Goal: Task Accomplishment & Management: Complete application form

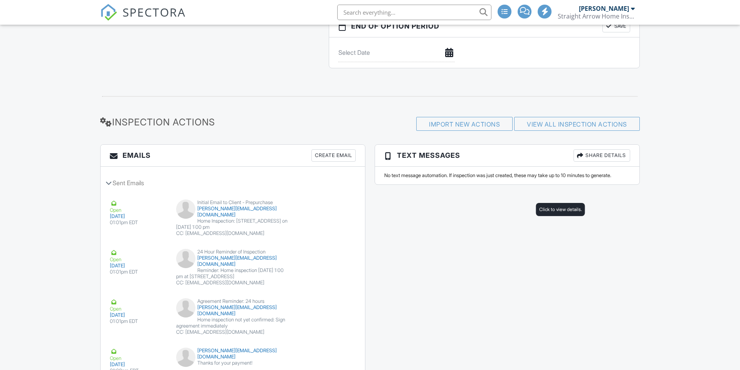
scroll to position [12, 0]
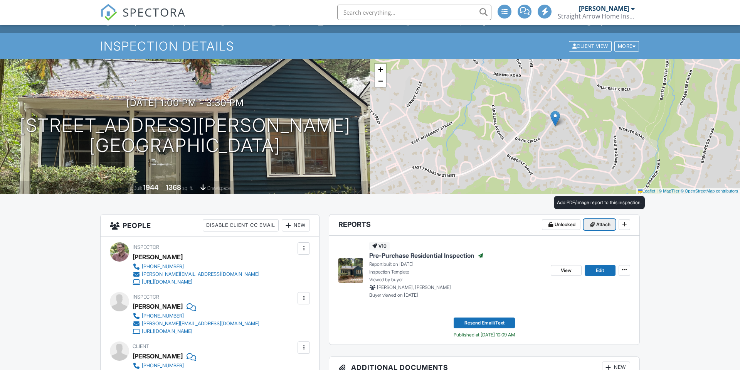
click at [598, 222] on span "Attach" at bounding box center [603, 225] width 14 height 8
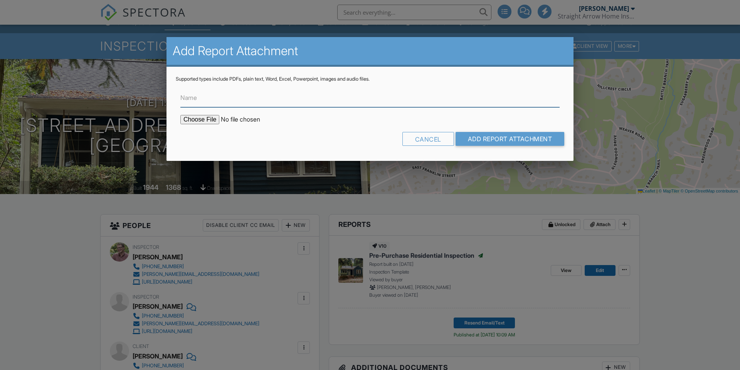
click at [240, 100] on input "Name" at bounding box center [369, 97] width 379 height 19
type input "WDIR"
click at [194, 120] on input "file" at bounding box center [245, 119] width 131 height 9
click at [202, 121] on input "file" at bounding box center [245, 119] width 131 height 9
type input "C:\fakepath\47 Davie Cir Chapel Hill 27514 WDIR.pdf"
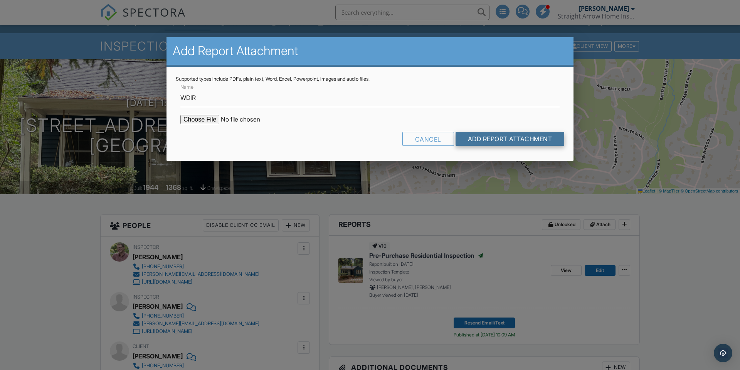
click at [493, 138] on input "Add Report Attachment" at bounding box center [510, 139] width 109 height 14
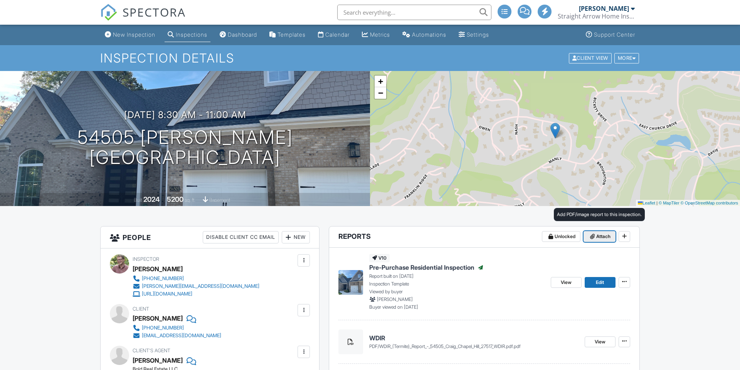
click at [596, 237] on span "Attach" at bounding box center [603, 236] width 14 height 8
click at [0, 0] on input "Name" at bounding box center [0, 0] width 0 height 0
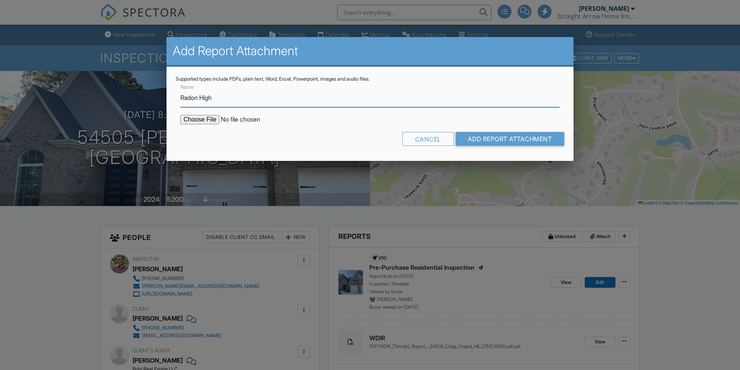
type input "Radon High"
click at [212, 126] on form "Name Radon High Cancel Add Report Attachment" at bounding box center [370, 116] width 389 height 69
click at [214, 120] on input "file" at bounding box center [245, 119] width 131 height 9
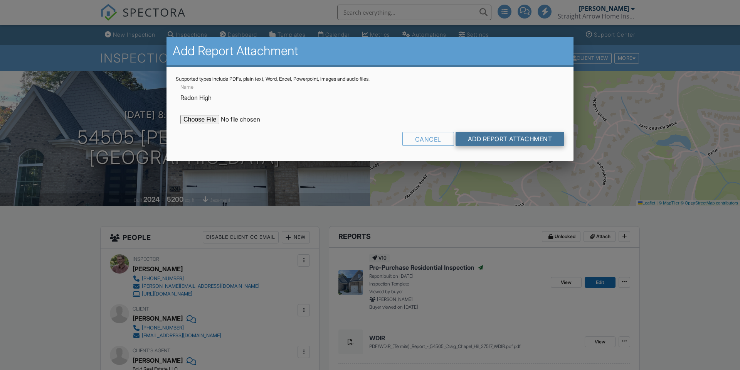
click at [473, 137] on input "Add Report Attachment" at bounding box center [510, 139] width 109 height 14
type input "C:\fakepath\54505_Craig202509261630.pdf"
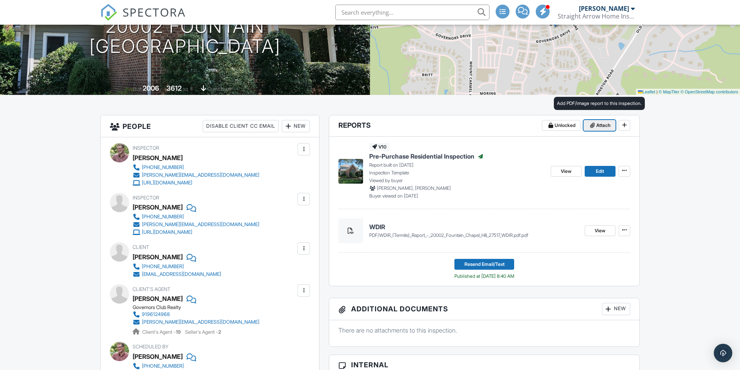
click at [600, 125] on span "Attach" at bounding box center [603, 125] width 14 height 8
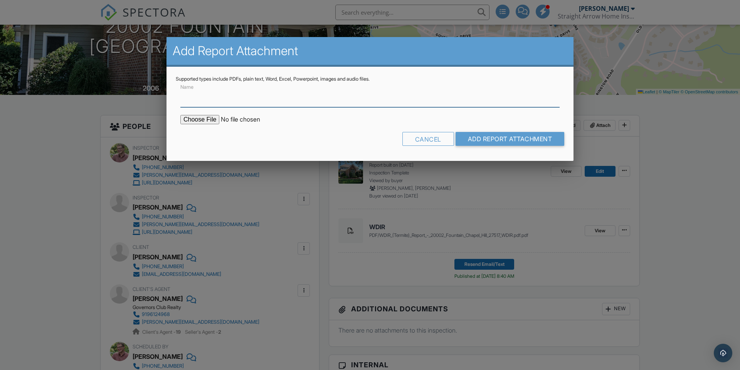
click at [212, 100] on input "Name" at bounding box center [369, 97] width 379 height 19
type input "a"
type input "Radon OK"
click at [198, 125] on form "Name Radon OK Cancel Add Report Attachment" at bounding box center [370, 116] width 389 height 69
click at [200, 118] on input "file" at bounding box center [245, 119] width 131 height 9
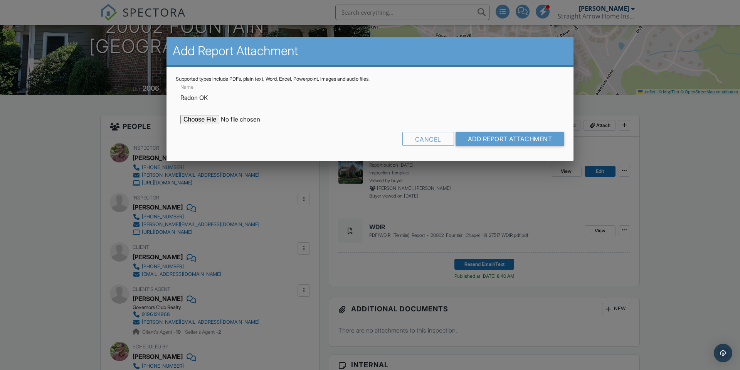
type input "C:\fakepath\20002_Fountain202509261628.pdf"
click at [502, 141] on input "Add Report Attachment" at bounding box center [510, 139] width 109 height 14
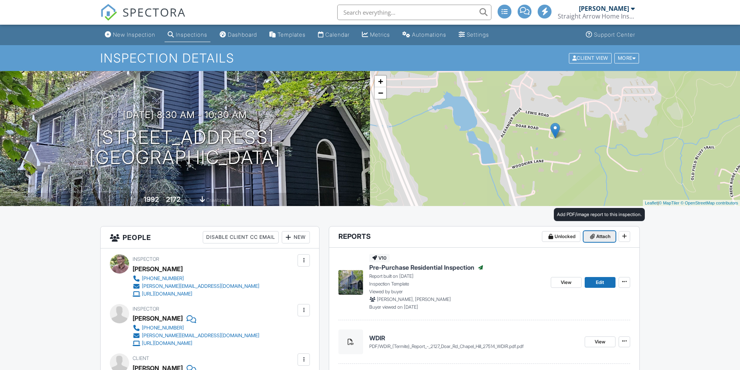
click at [602, 234] on span "Attach" at bounding box center [603, 236] width 14 height 8
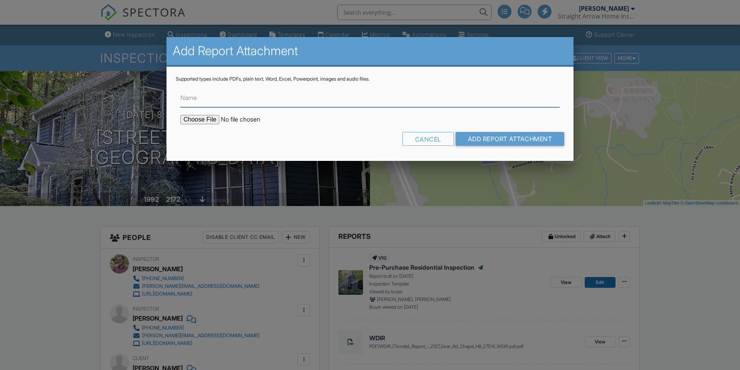
click at [197, 95] on input "Name" at bounding box center [369, 97] width 379 height 19
type input "Radon OK"
click at [209, 118] on input "file" at bounding box center [245, 119] width 131 height 9
type input "C:\fakepath\2127_Doar_Road202509261218.pdf"
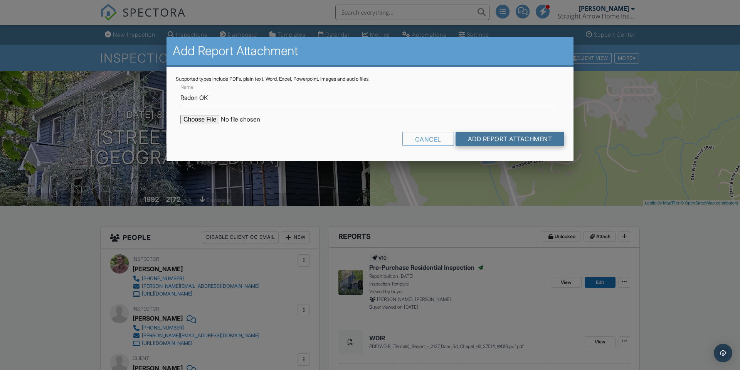
click at [486, 141] on input "Add Report Attachment" at bounding box center [510, 139] width 109 height 14
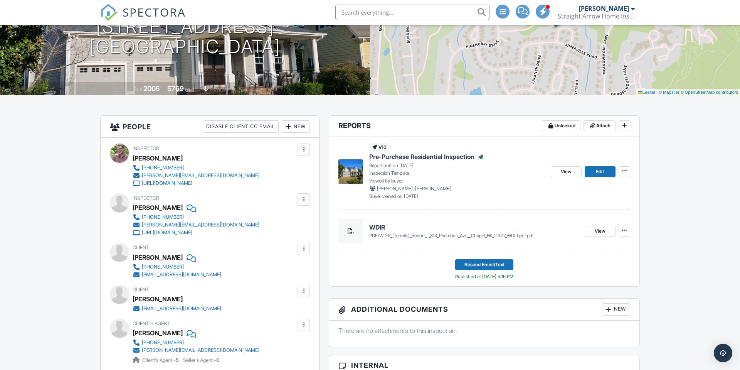
scroll to position [111, 0]
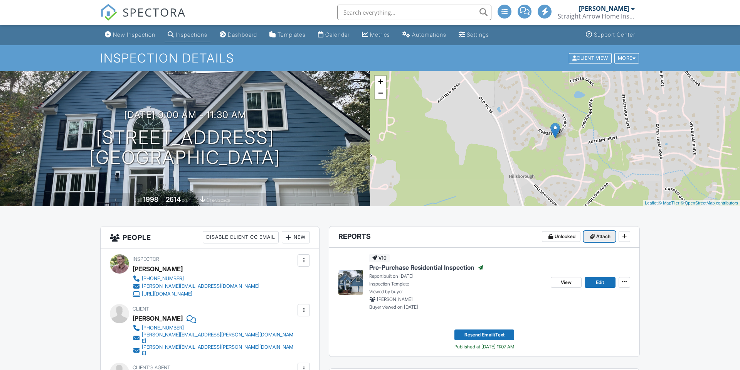
click at [597, 235] on span "Attach" at bounding box center [603, 236] width 14 height 8
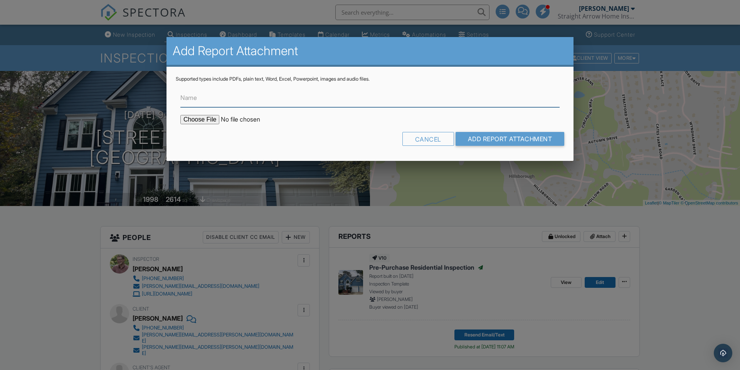
click at [282, 98] on input "Name" at bounding box center [369, 97] width 379 height 19
type input "WDIR"
click at [206, 121] on input "file" at bounding box center [245, 119] width 131 height 9
type input "C:\fakepath\WDIR (Termite) Report - 302 Sunset Creek Cir Chapel Hill 27516 WDIR…"
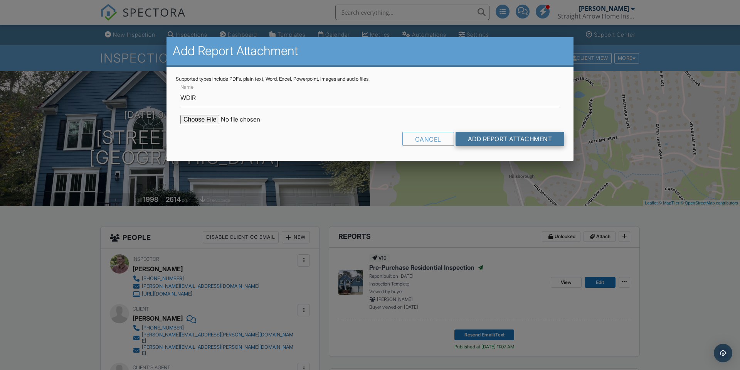
click at [535, 140] on input "Add Report Attachment" at bounding box center [510, 139] width 109 height 14
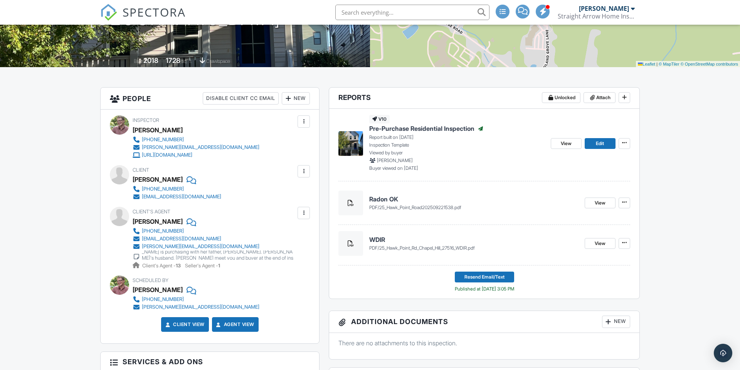
scroll to position [139, 0]
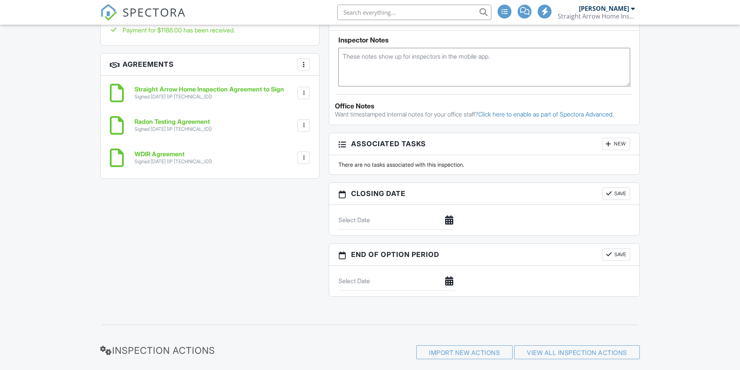
scroll to position [121, 0]
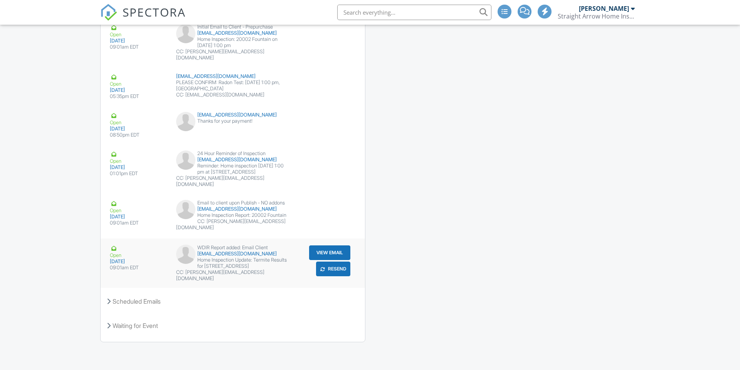
click at [330, 251] on button "View Email" at bounding box center [329, 252] width 41 height 15
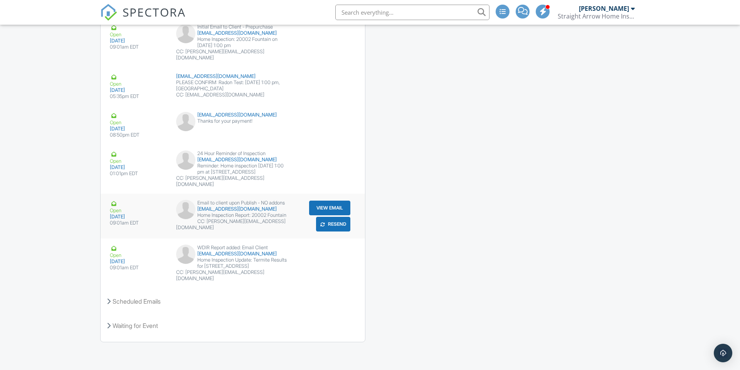
click at [335, 202] on button "View Email" at bounding box center [329, 207] width 41 height 15
click at [338, 220] on button "Resend" at bounding box center [333, 224] width 34 height 15
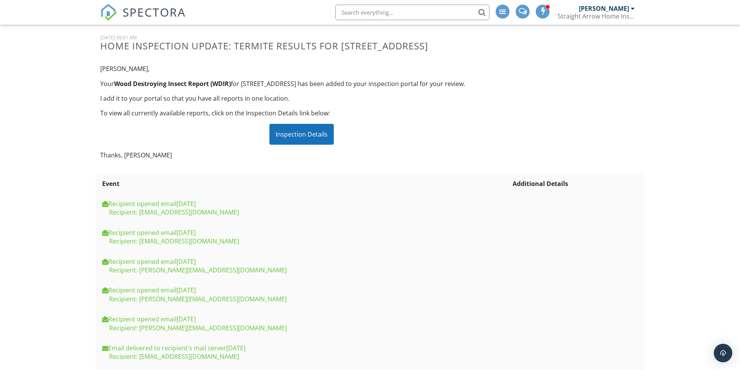
scroll to position [56, 0]
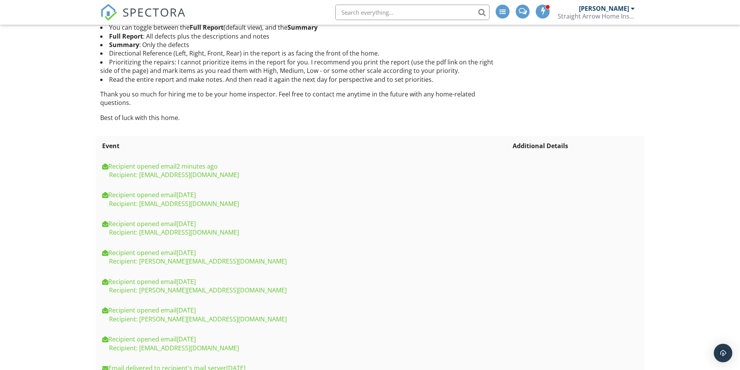
scroll to position [194, 0]
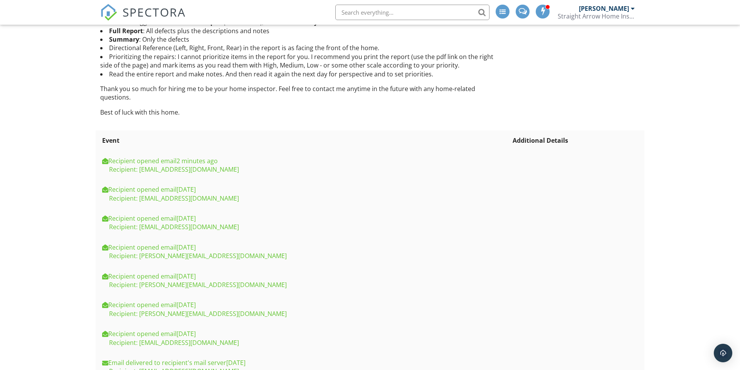
click at [136, 194] on div "Recipient: [EMAIL_ADDRESS][DOMAIN_NAME]" at bounding box center [305, 198] width 407 height 8
click at [135, 185] on div "Recipient opened email [DATE]" at bounding box center [305, 189] width 407 height 8
click at [129, 182] on td "Recipient opened email [DATE] Recipient: [EMAIL_ADDRESS][DOMAIN_NAME]" at bounding box center [305, 193] width 411 height 29
click at [129, 185] on div "Recipient opened email [DATE]" at bounding box center [305, 189] width 407 height 8
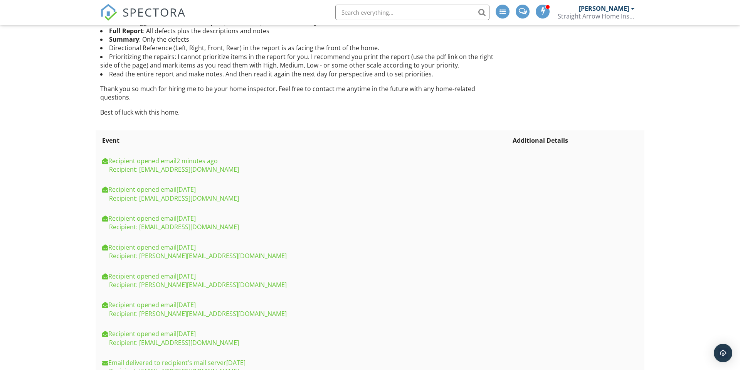
click at [145, 194] on div "Recipient: [EMAIL_ADDRESS][DOMAIN_NAME]" at bounding box center [305, 198] width 407 height 8
drag, startPoint x: 211, startPoint y: 190, endPoint x: 110, endPoint y: 182, distance: 101.4
click at [110, 182] on td "Recipient opened email 2 days ago Recipient: telldoris@gmail.com" at bounding box center [305, 193] width 411 height 29
click at [107, 186] on div at bounding box center [105, 189] width 6 height 6
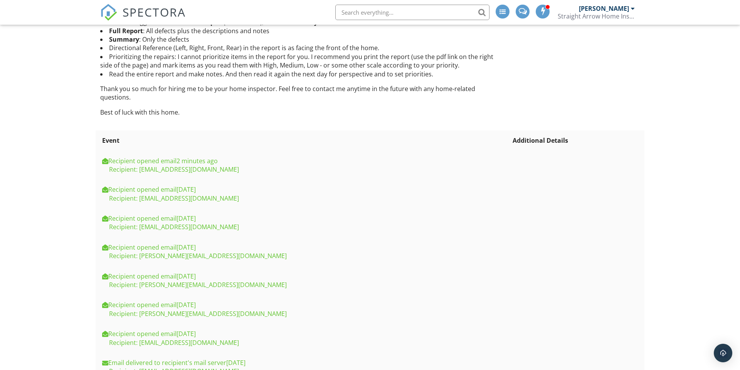
click at [106, 186] on div at bounding box center [105, 189] width 6 height 6
drag, startPoint x: 199, startPoint y: 219, endPoint x: 139, endPoint y: 223, distance: 59.9
click at [139, 223] on td "Recipient opened email 2 days ago Recipient: telldoris@gmail.com" at bounding box center [305, 222] width 411 height 29
copy div "[EMAIL_ADDRESS][DOMAIN_NAME]"
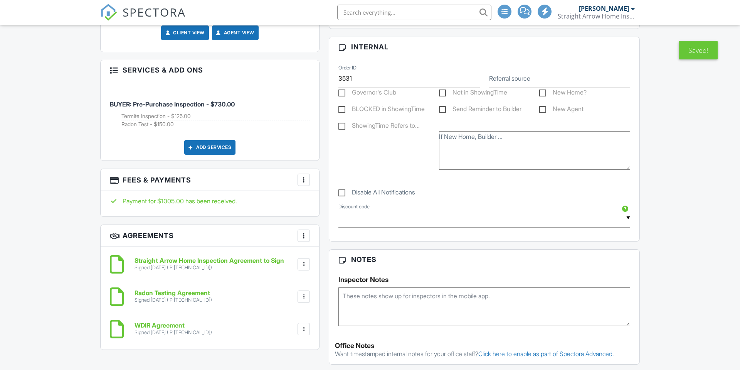
scroll to position [1135, 0]
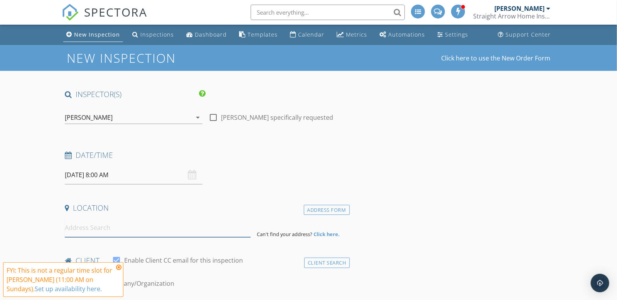
click at [91, 229] on input at bounding box center [158, 228] width 186 height 19
paste input "[STREET_ADDRESS][PERSON_NAME]"
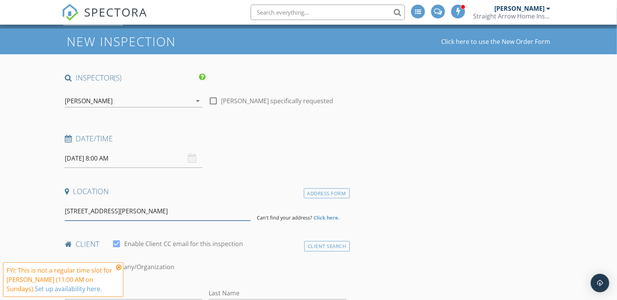
scroll to position [18, 0]
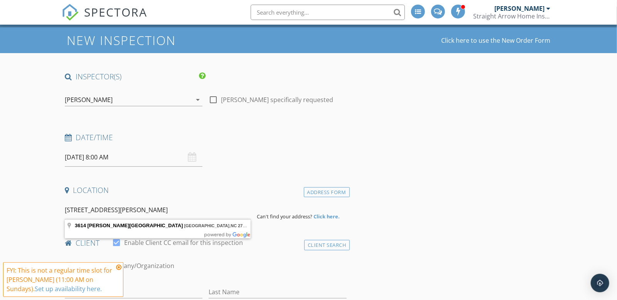
type input "3614 Westover Road, Durham, NC 27707, USA"
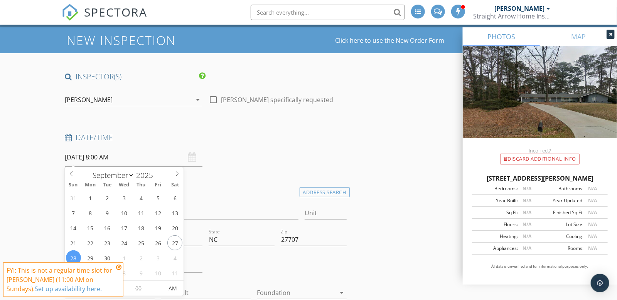
click at [96, 157] on input "09/28/2025 8:00 AM" at bounding box center [134, 157] width 138 height 19
type input "09/29/2025 8:00 AM"
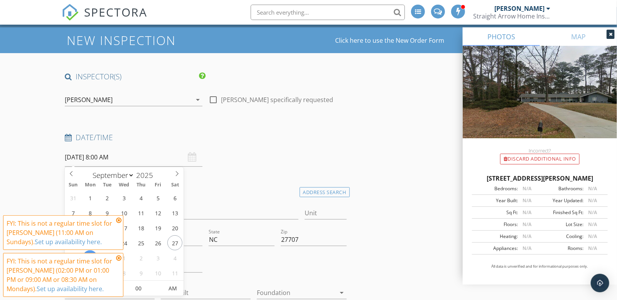
click at [119, 219] on icon at bounding box center [118, 220] width 5 height 6
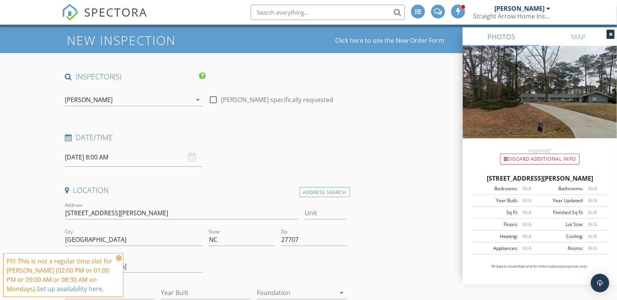
click at [120, 259] on icon at bounding box center [118, 258] width 5 height 6
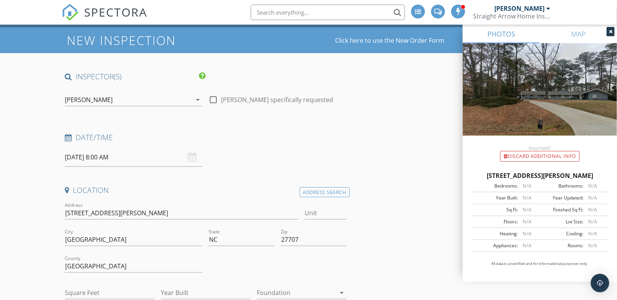
scroll to position [101, 0]
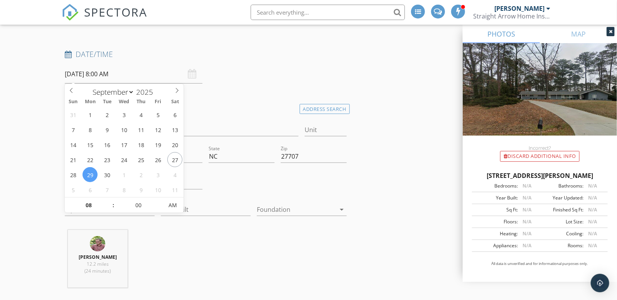
click at [106, 74] on input "09/29/2025 8:00 AM" at bounding box center [134, 74] width 138 height 19
type input "07"
type input "09/29/2025 7:00 AM"
click at [108, 210] on span at bounding box center [109, 209] width 5 height 8
type input "06"
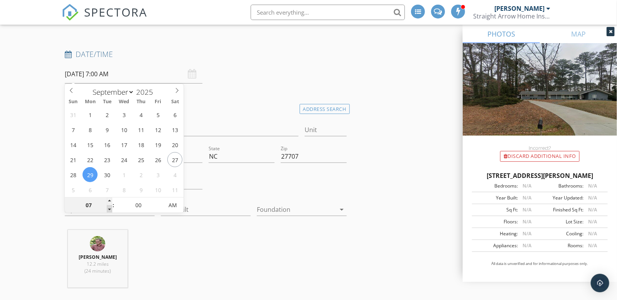
type input "09/29/2025 6:00 AM"
click at [108, 210] on span at bounding box center [109, 209] width 5 height 8
type input "05"
type input "09/29/2025 5:00 AM"
click at [108, 210] on span at bounding box center [109, 209] width 5 height 8
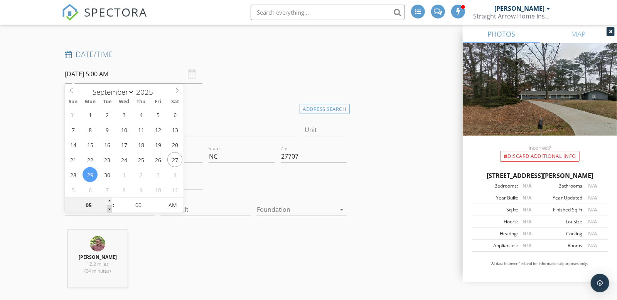
type input "04"
type input "09/29/2025 4:00 AM"
click at [108, 210] on span at bounding box center [109, 209] width 5 height 8
type input "03"
type input "09/29/2025 3:00 AM"
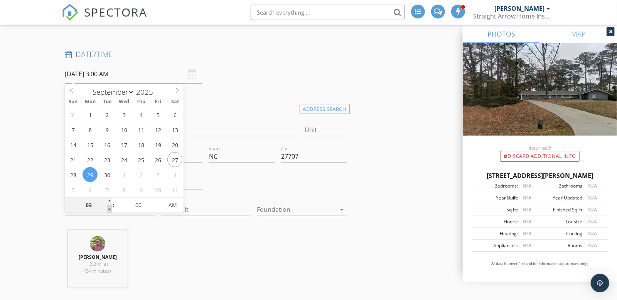
click at [108, 210] on span at bounding box center [109, 209] width 5 height 8
type input "02"
click at [108, 210] on span at bounding box center [109, 209] width 5 height 8
type input "[DATE] 2:00 PM"
click at [174, 206] on span "PM" at bounding box center [172, 205] width 21 height 15
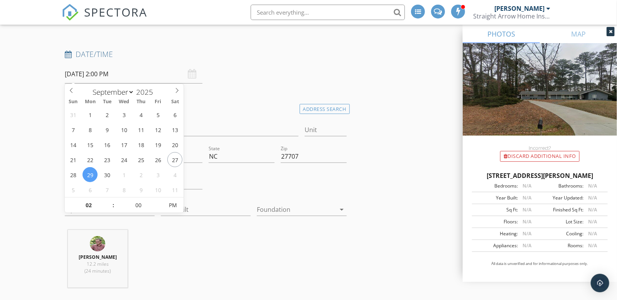
click at [175, 245] on div "Todd Pfeiffer 12.2 miles (24 minutes)" at bounding box center [206, 262] width 288 height 64
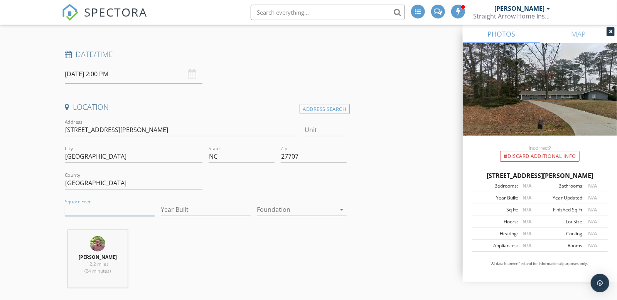
click at [101, 206] on input "Square Feet" at bounding box center [110, 210] width 90 height 13
type input "2730"
type input "1963"
click at [315, 207] on div at bounding box center [296, 210] width 79 height 12
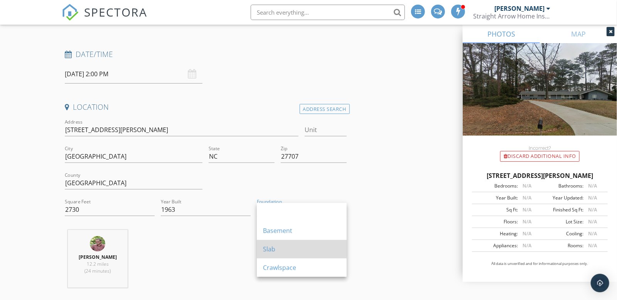
click at [276, 255] on div "Slab" at bounding box center [301, 249] width 77 height 19
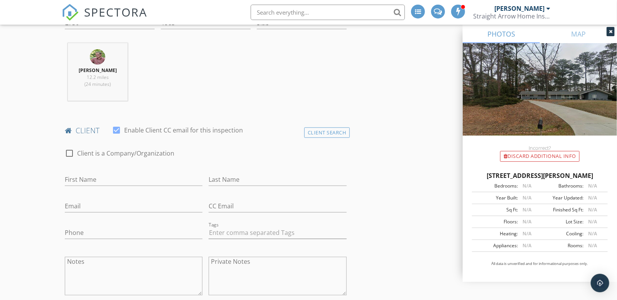
scroll to position [295, 0]
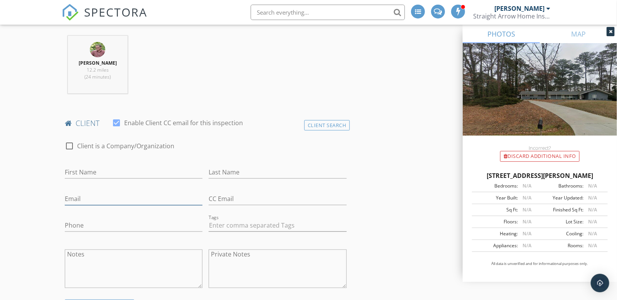
click at [90, 202] on input "Email" at bounding box center [134, 199] width 138 height 13
paste input "Gene Holland gah8iron@gmail.com, lholland5@yahoo.com 19198182694"
drag, startPoint x: 167, startPoint y: 199, endPoint x: 315, endPoint y: 205, distance: 147.8
click at [314, 205] on div "check_box_outline_blank Client is a Company/Organization First Name Last Name E…" at bounding box center [206, 218] width 288 height 168
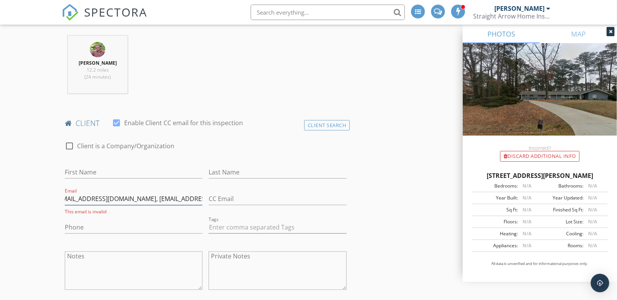
scroll to position [0, 41]
type input "Gene Holland gah8iron@gmail.com, lholland5@yahoo.com"
click at [111, 224] on input "Phone" at bounding box center [134, 227] width 138 height 13
paste input "[PHONE_NUMBER]"
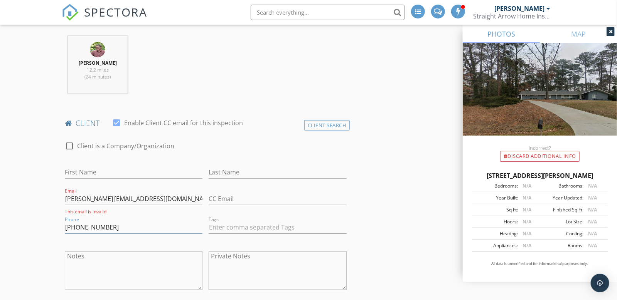
scroll to position [309, 0]
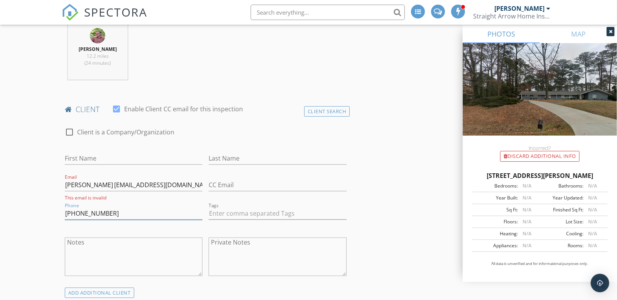
type input "[PHONE_NUMBER]"
click at [97, 183] on input "Gene Holland gah8iron@gmail.com, lholland5@yahoo.com" at bounding box center [134, 185] width 138 height 13
type input "Gene gah8iron@gmail.com, lholland5@yahoo.com"
click at [249, 157] on input "Last Name" at bounding box center [278, 158] width 138 height 13
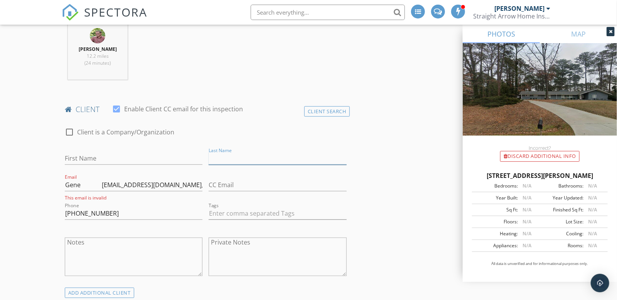
paste input "Holland"
type input "Holland"
click at [74, 185] on input "Gene gah8iron@gmail.com, lholland5@yahoo.com" at bounding box center [134, 185] width 138 height 13
type input "gah8iron@gmail.com, lholland5@yahoo.com"
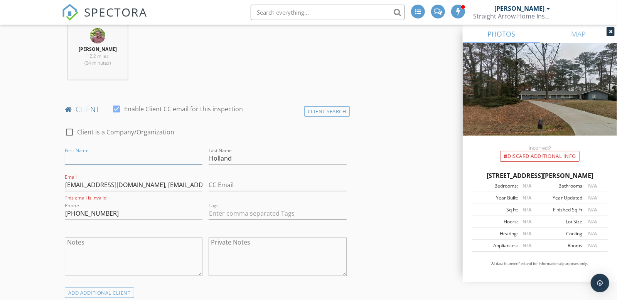
click at [73, 157] on input "First Name" at bounding box center [134, 158] width 138 height 13
paste input "Gene"
type input "Gene"
drag, startPoint x: 126, startPoint y: 184, endPoint x: 241, endPoint y: 184, distance: 115.3
click at [241, 183] on div "check_box_outline_blank Client is a Company/Organization First Name Gene Last N…" at bounding box center [206, 204] width 288 height 168
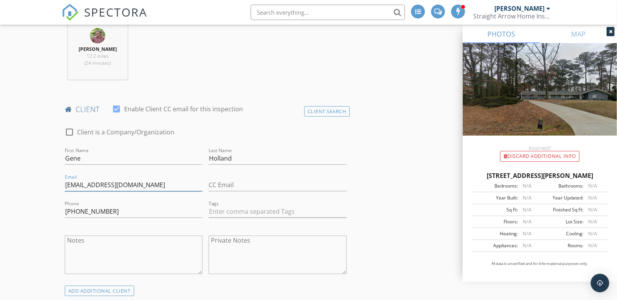
type input "[EMAIL_ADDRESS][DOMAIN_NAME]"
click at [248, 184] on input "CC Email" at bounding box center [278, 185] width 138 height 13
paste input ", lholland5@yahoo.com"
click at [212, 185] on input ", lholland5@yahoo.com" at bounding box center [278, 185] width 138 height 13
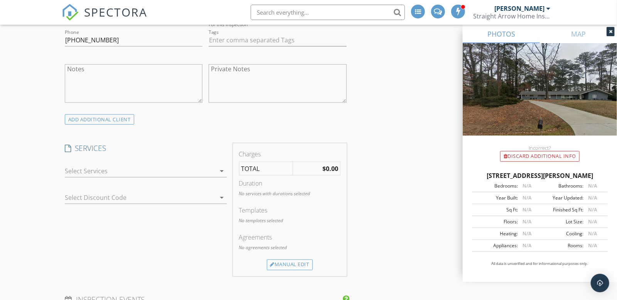
scroll to position [503, 0]
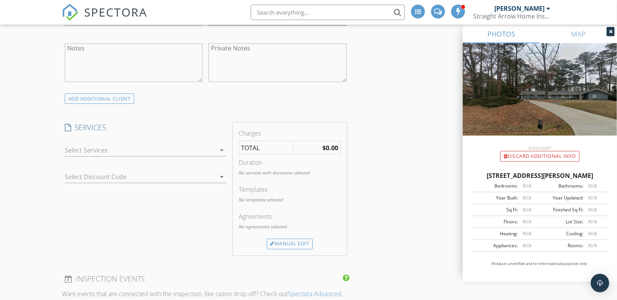
type input "[EMAIL_ADDRESS][DOMAIN_NAME]"
click at [221, 151] on icon "arrow_drop_down" at bounding box center [221, 150] width 9 height 9
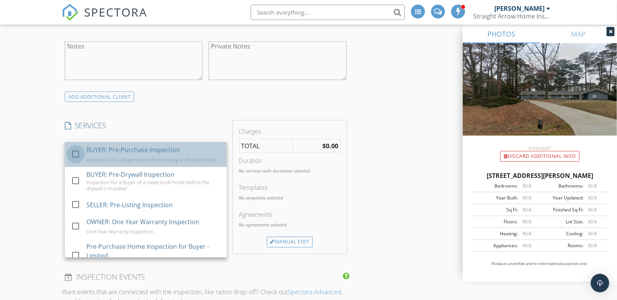
click at [77, 152] on div at bounding box center [75, 154] width 13 height 13
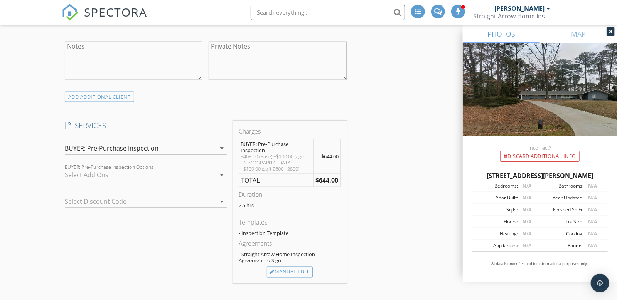
click at [84, 172] on div at bounding box center [140, 175] width 151 height 12
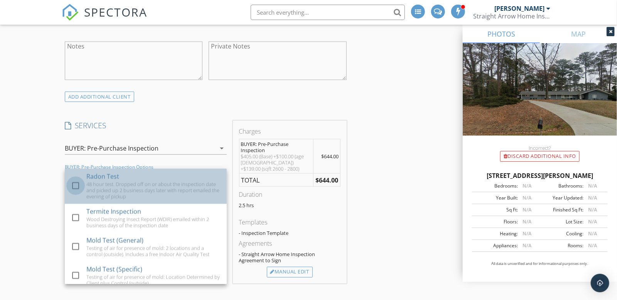
click at [76, 186] on div at bounding box center [75, 185] width 13 height 13
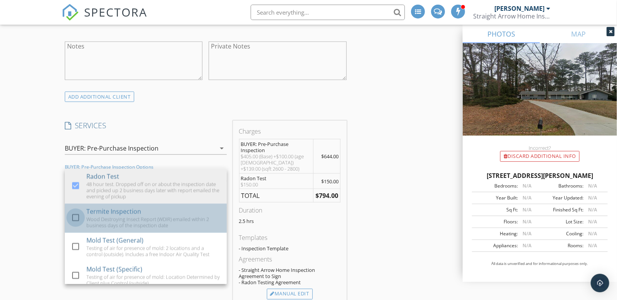
click at [76, 218] on div at bounding box center [75, 217] width 13 height 13
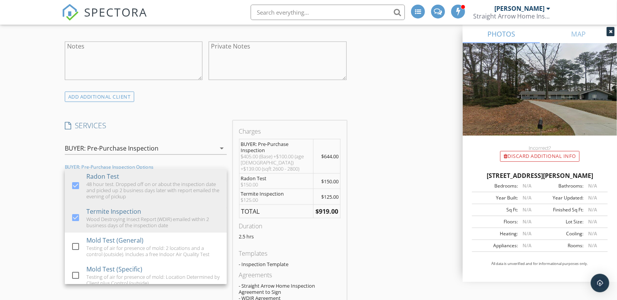
scroll to position [587, 0]
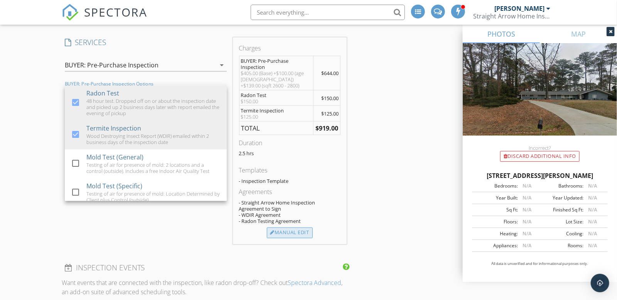
click at [295, 232] on div "Manual Edit" at bounding box center [290, 233] width 46 height 11
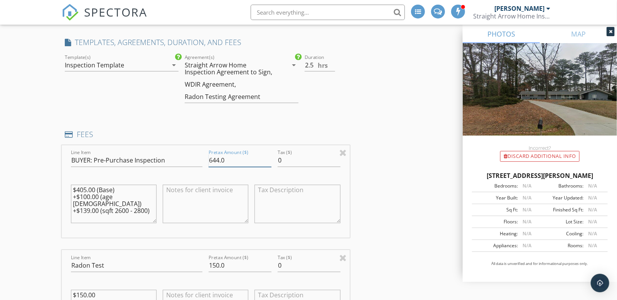
drag, startPoint x: 226, startPoint y: 160, endPoint x: 192, endPoint y: 160, distance: 33.9
click at [192, 160] on div "Line Item BUYER: Pre-Purchase Inspection Pretax Amount ($) 644.0 Tax ($) 0 $405…" at bounding box center [206, 191] width 288 height 93
type input "685"
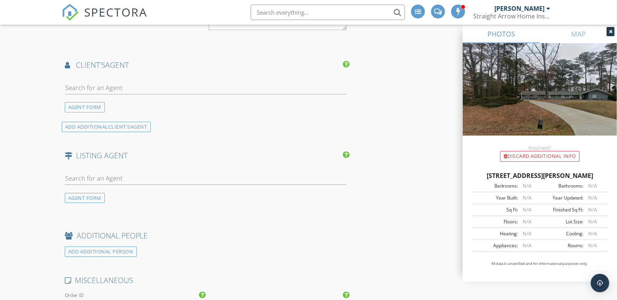
scroll to position [1197, 0]
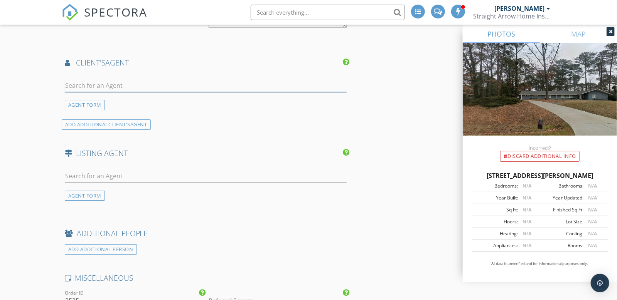
click at [76, 83] on input "text" at bounding box center [206, 85] width 282 height 13
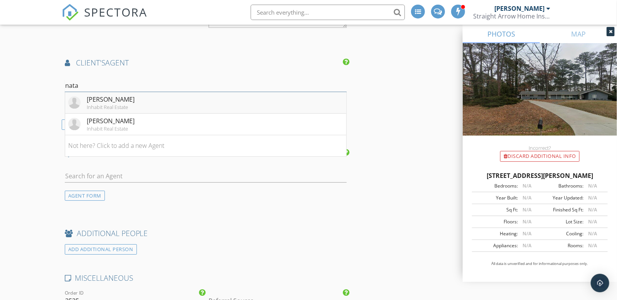
type input "nata"
click at [91, 104] on div "Inhabit Real Estate" at bounding box center [111, 107] width 48 height 6
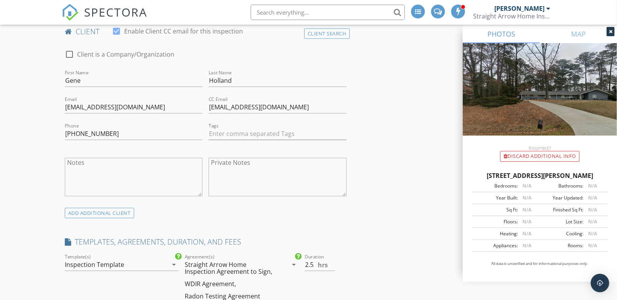
scroll to position [392, 0]
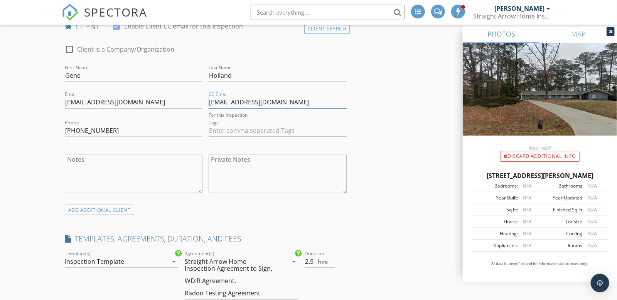
drag, startPoint x: 278, startPoint y: 102, endPoint x: 184, endPoint y: 104, distance: 93.7
click at [184, 104] on div "check_box_outline_blank Client is a Company/Organization First Name Gene Last N…" at bounding box center [206, 121] width 288 height 168
click at [223, 99] on input "[EMAIL_ADDRESS][DOMAIN_NAME]" at bounding box center [278, 102] width 138 height 13
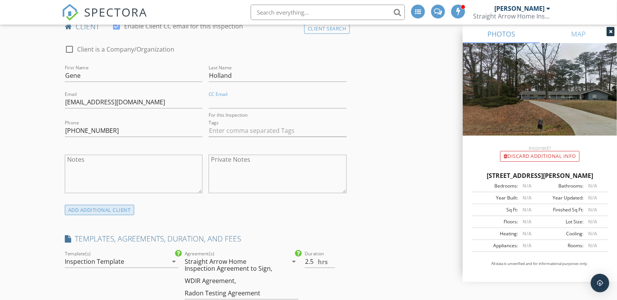
click at [108, 208] on div "ADD ADDITIONAL client" at bounding box center [99, 210] width 69 height 10
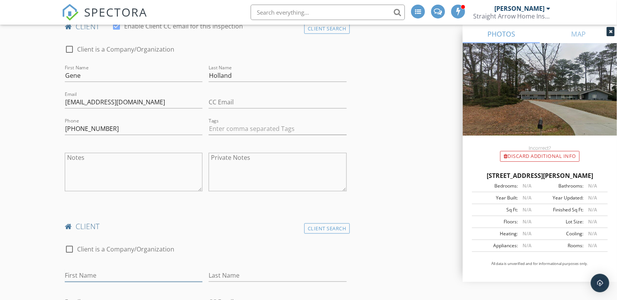
click at [93, 274] on input "First Name" at bounding box center [134, 275] width 138 height 13
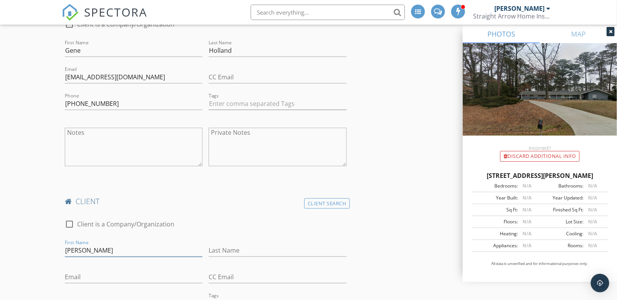
type input "[PERSON_NAME]"
type input "Holland"
click at [74, 275] on input "Email" at bounding box center [134, 277] width 138 height 13
paste input "[EMAIL_ADDRESS][DOMAIN_NAME]"
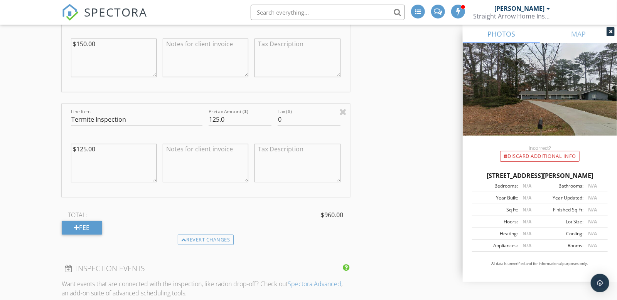
scroll to position [1111, 0]
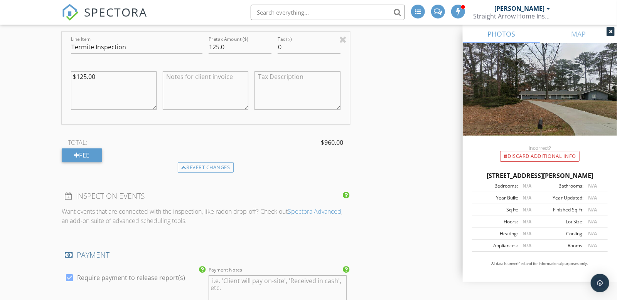
type input "[EMAIL_ADDRESS][DOMAIN_NAME]"
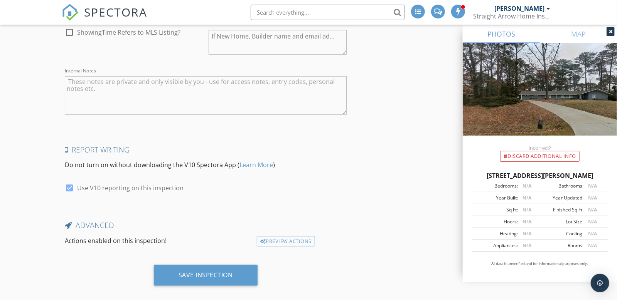
scroll to position [1951, 0]
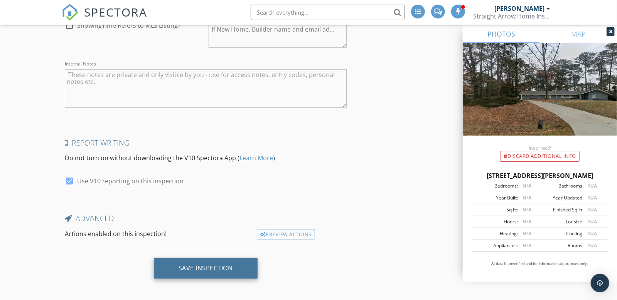
click at [202, 264] on div "Save Inspection" at bounding box center [205, 268] width 54 height 8
